Goal: Check status

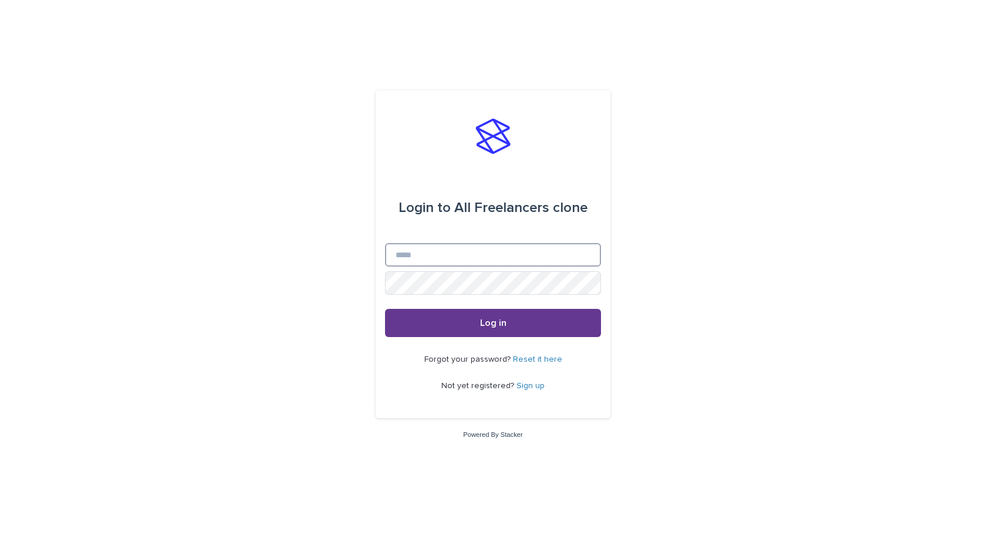
type input "**********"
click at [502, 329] on button "Log in" at bounding box center [493, 323] width 216 height 28
